Goal: Task Accomplishment & Management: Manage account settings

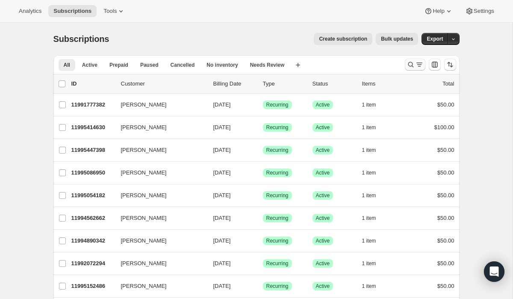
click at [405, 69] on button "Search and filter results" at bounding box center [415, 65] width 21 height 12
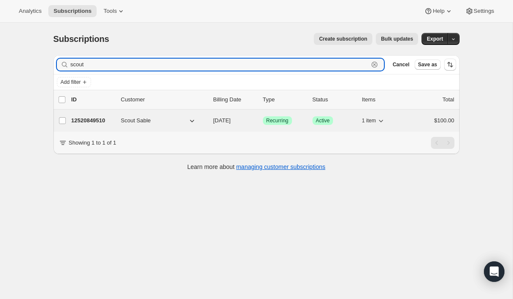
type input "scout"
click at [104, 116] on p "12520849510" at bounding box center [92, 120] width 43 height 9
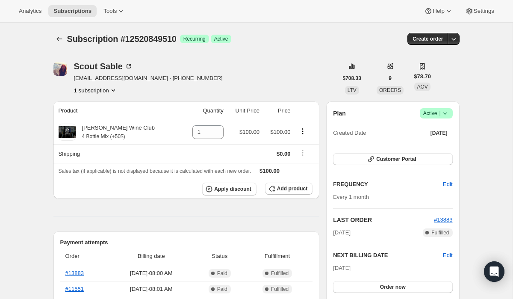
click at [447, 112] on icon at bounding box center [444, 113] width 9 height 9
click at [432, 144] on span "Cancel subscription" at bounding box center [433, 144] width 48 height 6
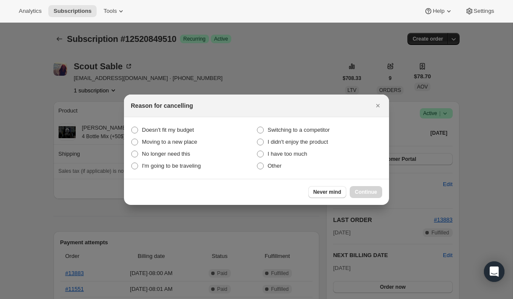
click at [265, 172] on section "Doesn't fit my budget Switching to a competitor Moving to a new place I didn't …" at bounding box center [256, 148] width 265 height 62
click at [263, 165] on span ":rbu:" at bounding box center [260, 165] width 7 height 7
click at [257, 163] on input "Other" at bounding box center [257, 162] width 0 height 0
radio input "true"
click at [367, 194] on span "Continue" at bounding box center [366, 191] width 22 height 7
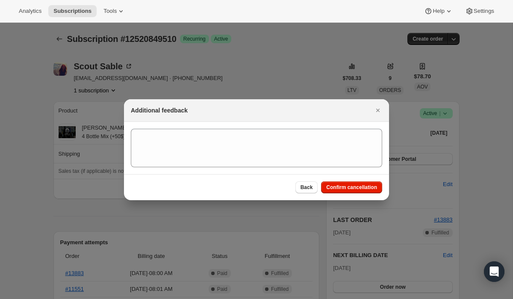
click at [357, 179] on div "Back Confirm cancellation" at bounding box center [256, 187] width 265 height 26
click at [355, 185] on span "Confirm cancellation" at bounding box center [351, 187] width 51 height 7
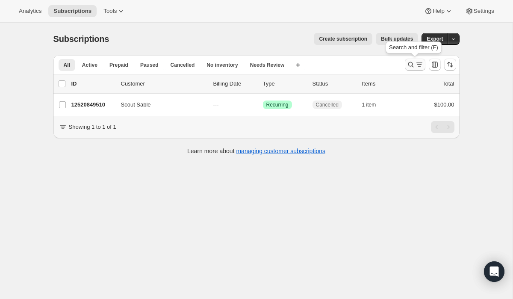
click at [410, 65] on icon "Search and filter results" at bounding box center [410, 64] width 9 height 9
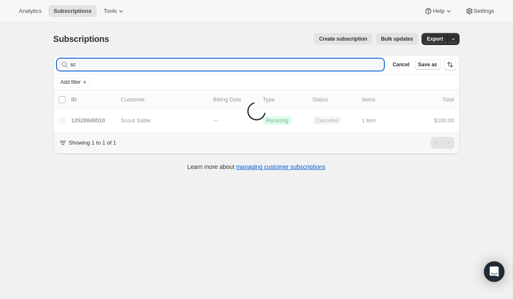
type input "s"
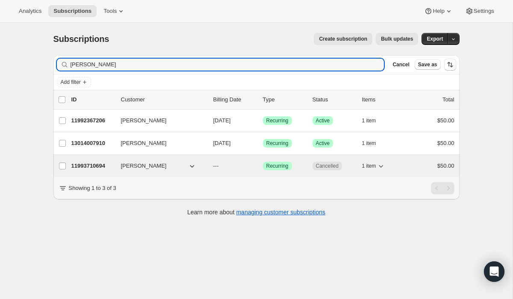
type input "[PERSON_NAME]"
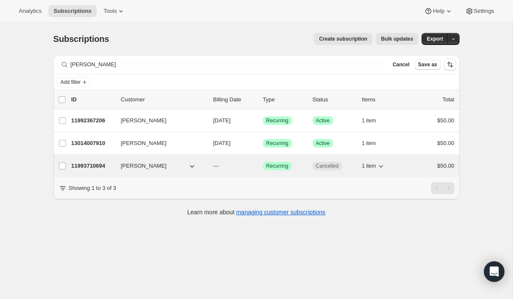
click at [85, 164] on p "11993710694" at bounding box center [92, 165] width 43 height 9
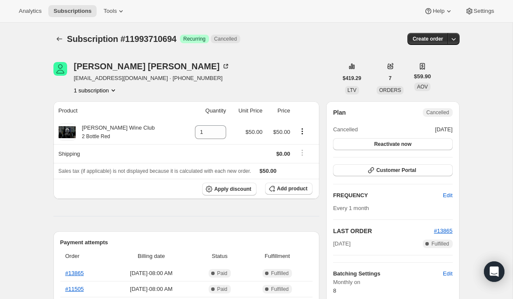
click at [445, 111] on span "Cancelled" at bounding box center [437, 112] width 23 height 7
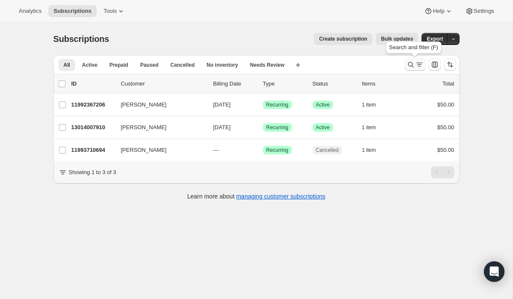
click at [413, 64] on icon "Search and filter results" at bounding box center [410, 64] width 9 height 9
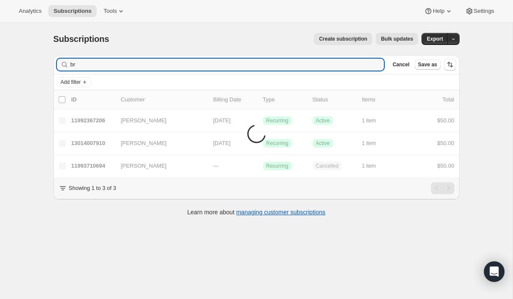
type input "b"
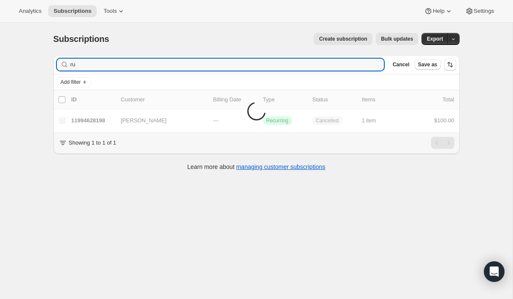
type input "r"
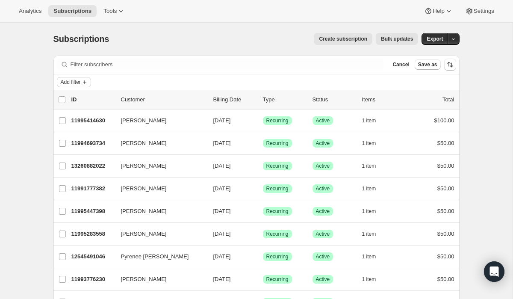
click at [79, 79] on span "Add filter" at bounding box center [71, 82] width 20 height 7
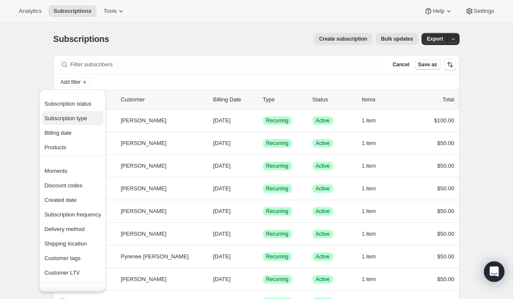
click at [80, 120] on span "Subscription type" at bounding box center [65, 118] width 43 height 6
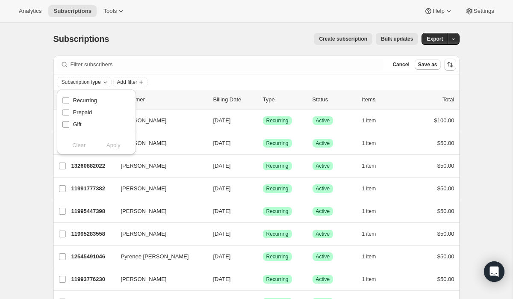
click at [66, 125] on input "Gift" at bounding box center [65, 124] width 7 height 7
checkbox input "true"
click at [121, 145] on button "Apply" at bounding box center [113, 145] width 45 height 14
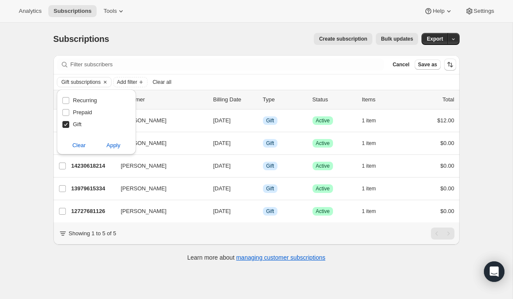
click at [52, 186] on div "Filter subscribers Cancel Save as Gift subscriptions Add filter Clear all 0 sel…" at bounding box center [253, 159] width 413 height 222
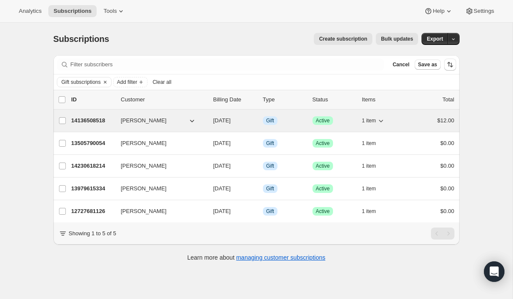
click at [94, 120] on p "14136508518" at bounding box center [92, 120] width 43 height 9
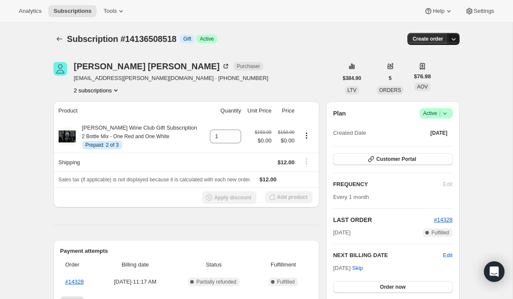
click at [452, 40] on icon "button" at bounding box center [453, 39] width 4 height 3
click at [449, 115] on span "Success Active |" at bounding box center [436, 113] width 33 height 10
click at [442, 143] on span "Cancel subscription" at bounding box center [433, 144] width 48 height 6
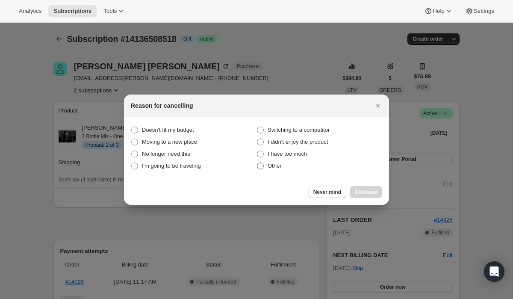
click at [269, 166] on span "Other" at bounding box center [274, 165] width 14 height 6
click at [257, 163] on input "Other" at bounding box center [257, 162] width 0 height 0
radio input "true"
click at [370, 188] on span "Continue" at bounding box center [366, 191] width 22 height 7
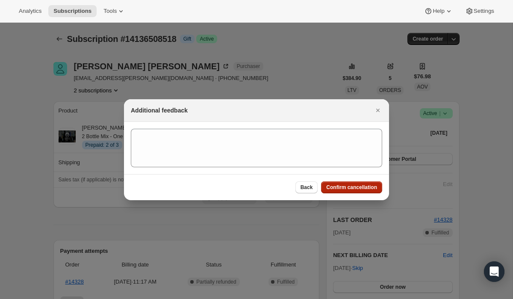
click at [370, 188] on span "Confirm cancellation" at bounding box center [351, 187] width 51 height 7
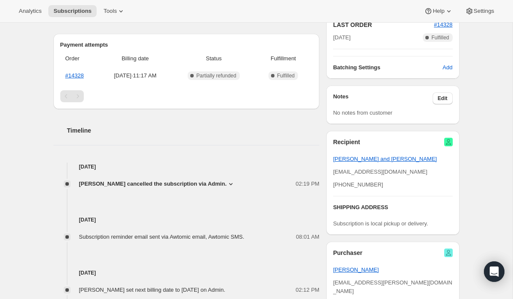
scroll to position [246, 0]
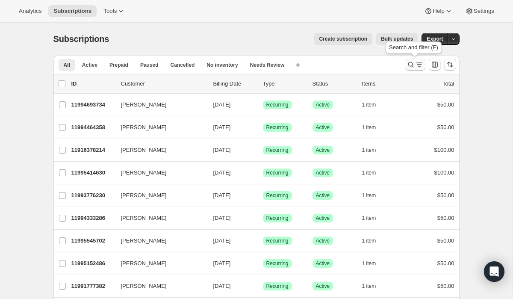
click at [405, 62] on button "Search and filter results" at bounding box center [415, 65] width 21 height 12
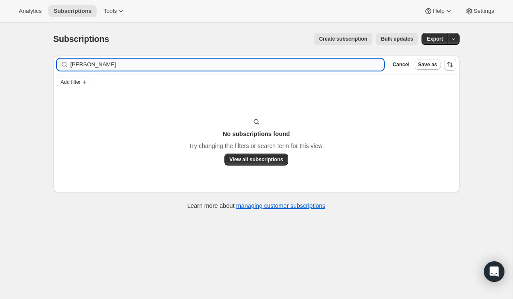
click at [83, 64] on input "[PERSON_NAME]" at bounding box center [227, 65] width 314 height 12
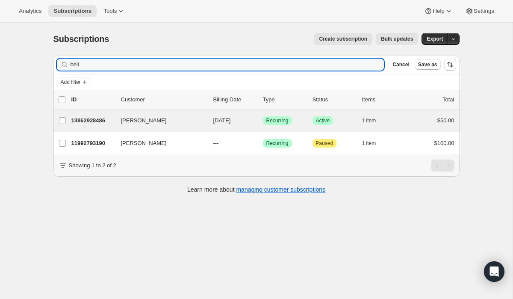
type input "bell"
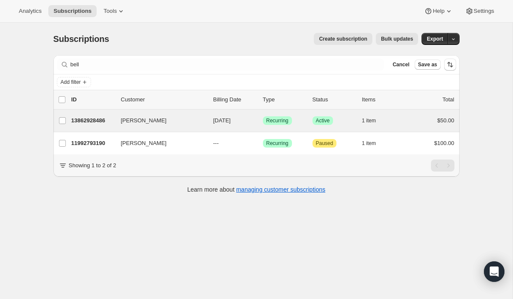
click at [93, 114] on div "[PERSON_NAME] 13862928486 [PERSON_NAME] [DATE] Success Recurring Success Active…" at bounding box center [256, 120] width 406 height 22
click at [93, 120] on p "13862928486" at bounding box center [92, 120] width 43 height 9
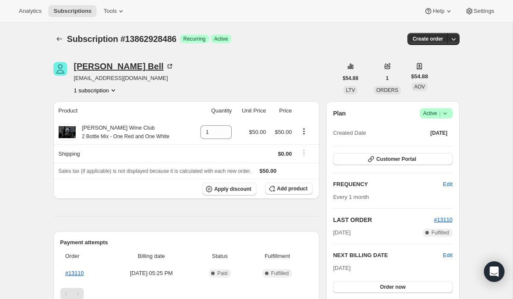
click at [99, 65] on div "[PERSON_NAME]" at bounding box center [124, 66] width 100 height 9
